Goal: Information Seeking & Learning: Check status

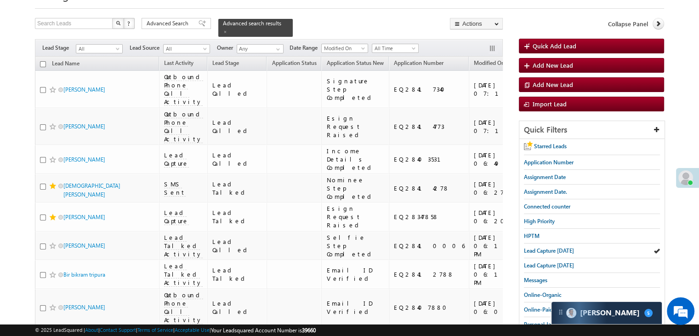
scroll to position [46, 0]
click at [552, 249] on span "Lead Capture [DATE]" at bounding box center [549, 250] width 50 height 7
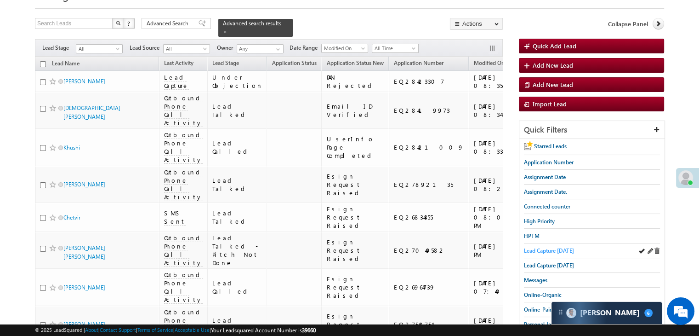
click at [563, 250] on span "Lead Capture [DATE]" at bounding box center [549, 250] width 50 height 7
drag, startPoint x: 270, startPoint y: 21, endPoint x: 230, endPoint y: 43, distance: 45.9
click at [228, 29] on span at bounding box center [225, 31] width 5 height 5
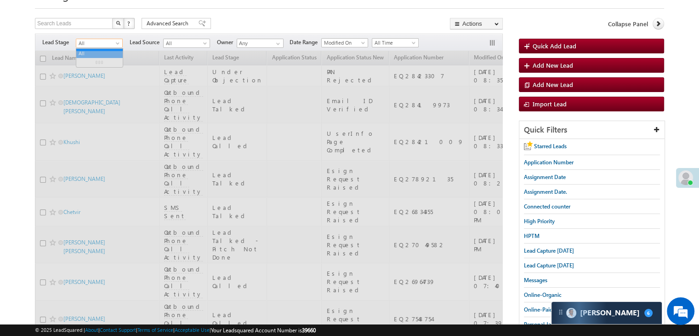
click at [105, 44] on span "All" at bounding box center [98, 43] width 44 height 8
click at [534, 190] on span "Assignment Date." at bounding box center [545, 191] width 43 height 7
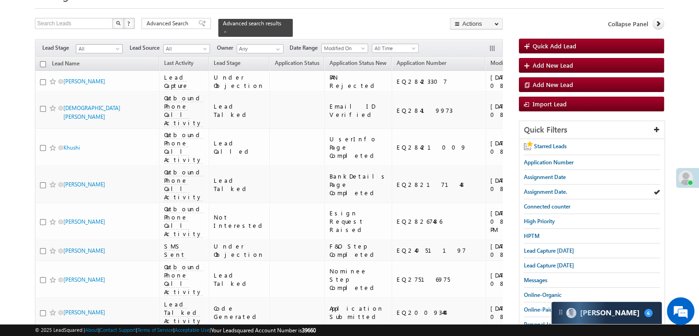
scroll to position [0, 0]
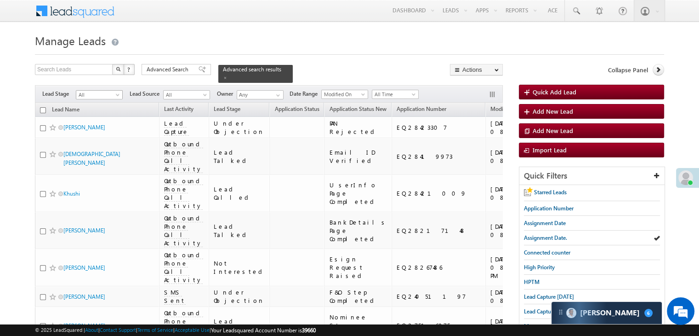
click at [111, 91] on span "All" at bounding box center [98, 95] width 44 height 8
click at [116, 93] on span at bounding box center [118, 96] width 7 height 7
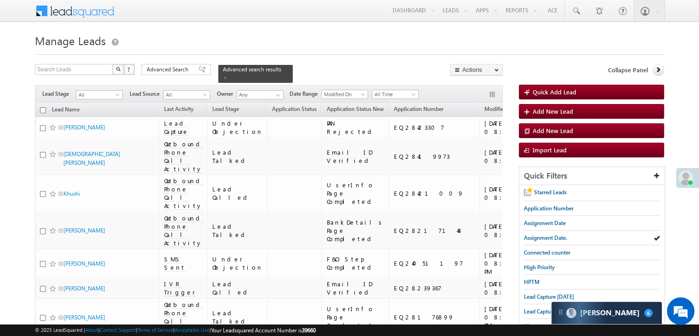
click at [214, 43] on h1 "Manage Leads" at bounding box center [349, 40] width 629 height 18
click at [108, 91] on span "All" at bounding box center [98, 95] width 44 height 8
click at [103, 154] on link "Not Interested" at bounding box center [99, 150] width 46 height 8
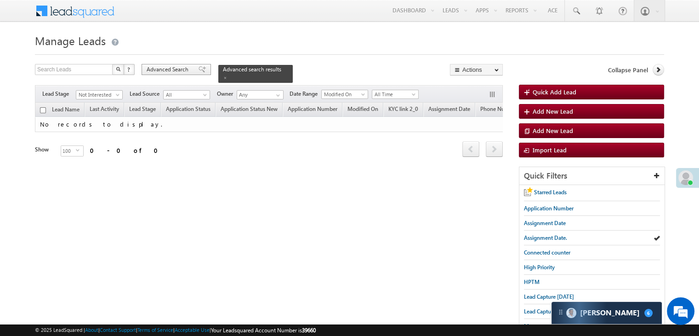
click at [171, 69] on span "Advanced Search" at bounding box center [169, 69] width 45 height 8
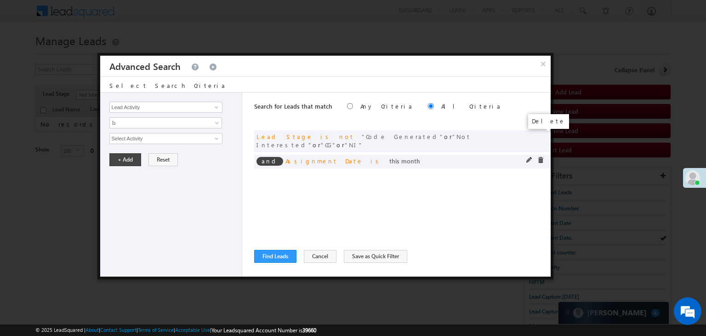
click at [0, 0] on span at bounding box center [0, 0] width 0 height 0
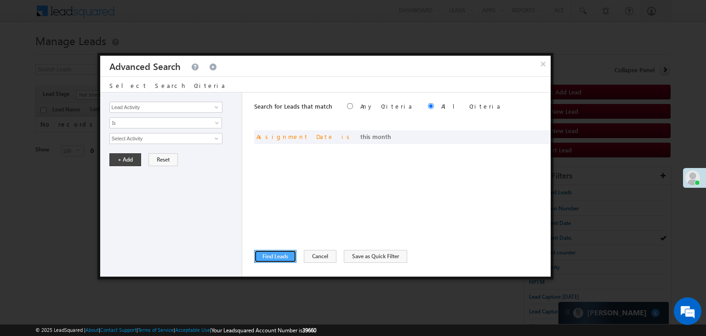
click at [278, 256] on button "Find Leads" at bounding box center [275, 256] width 42 height 13
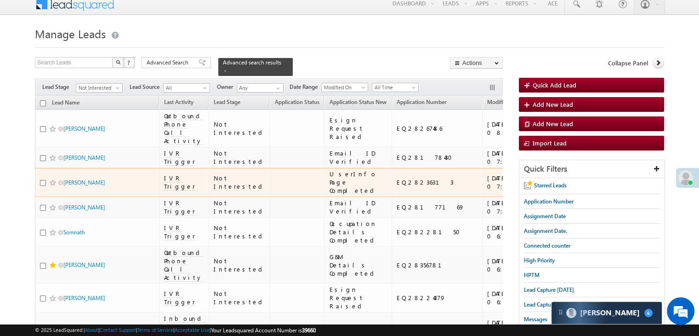
scroll to position [138, 0]
